Goal: Navigation & Orientation: Understand site structure

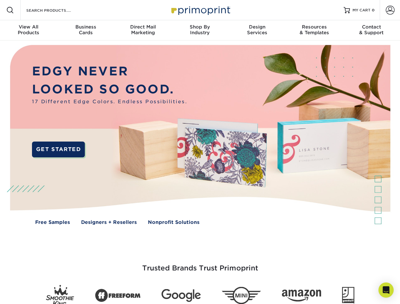
click at [200, 152] on img at bounding box center [200, 140] width 396 height 198
click at [10, 10] on span at bounding box center [10, 10] width 8 height 8
click at [390, 10] on span at bounding box center [390, 10] width 9 height 9
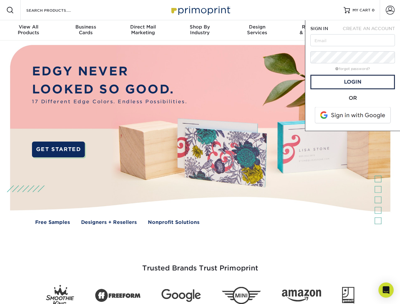
click at [28, 30] on div "View All Products" at bounding box center [28, 29] width 57 height 11
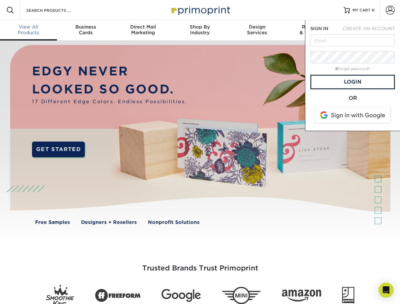
click at [85, 30] on div "Business Cards" at bounding box center [85, 29] width 57 height 11
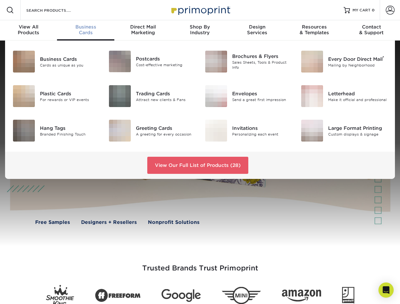
click at [143, 30] on div "Direct Mail Marketing" at bounding box center [142, 29] width 57 height 11
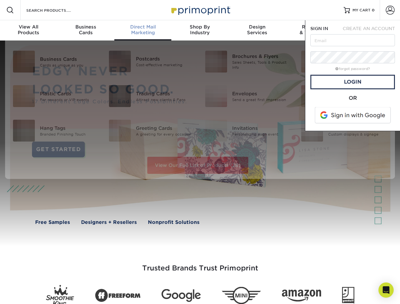
click at [200, 30] on div "Shop By Industry" at bounding box center [199, 29] width 57 height 11
click at [257, 30] on div "Design Services" at bounding box center [257, 29] width 57 height 11
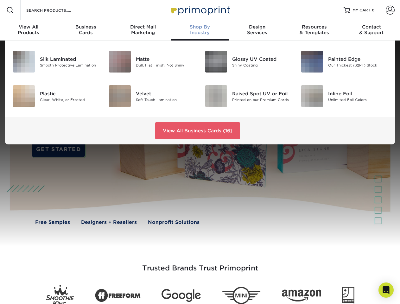
click at [314, 30] on span "SIGN IN" at bounding box center [319, 28] width 18 height 5
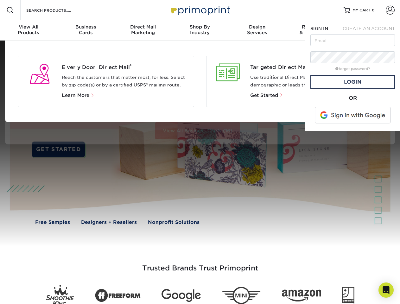
click at [371, 30] on div "Contact & Support" at bounding box center [371, 29] width 57 height 11
